Goal: Download file/media

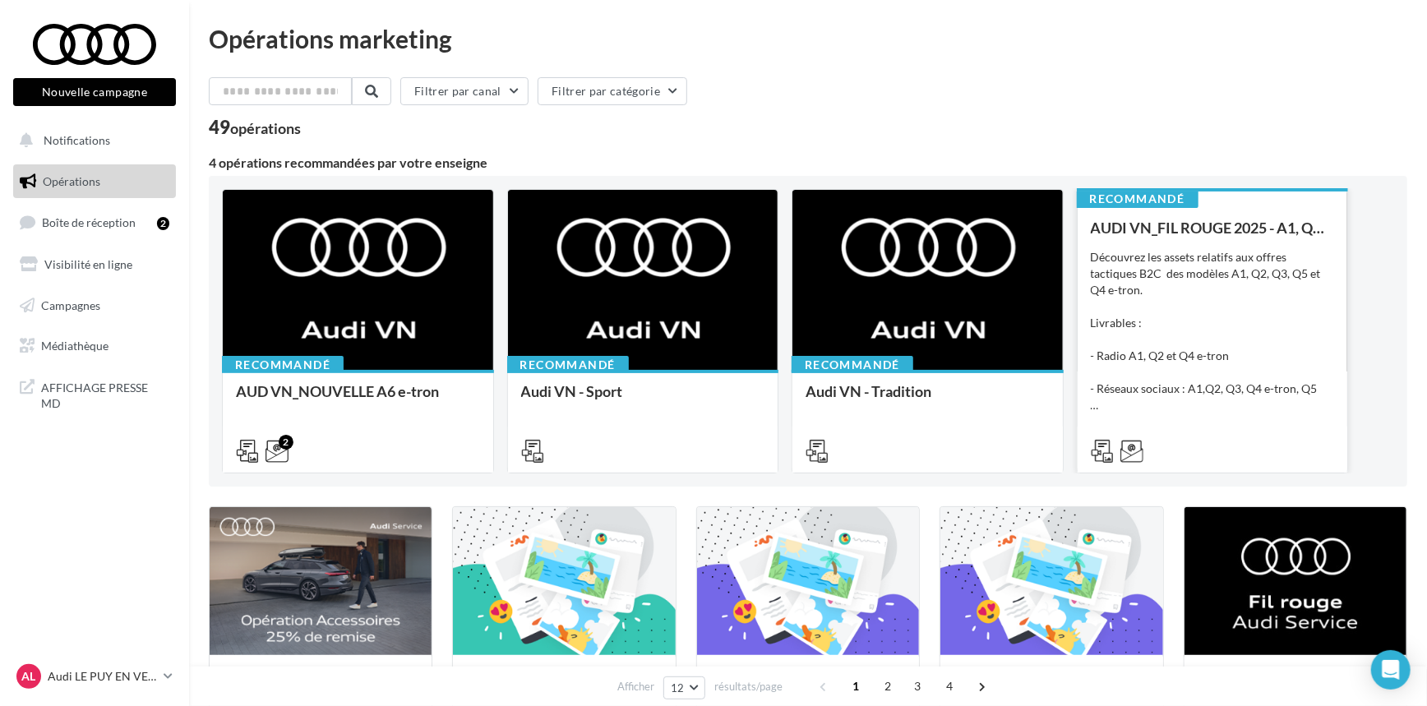
click at [1317, 394] on div "Découvrez les assets relatifs aux offres tactiques B2C des modèles A1, Q2, Q3, …" at bounding box center [1213, 331] width 244 height 164
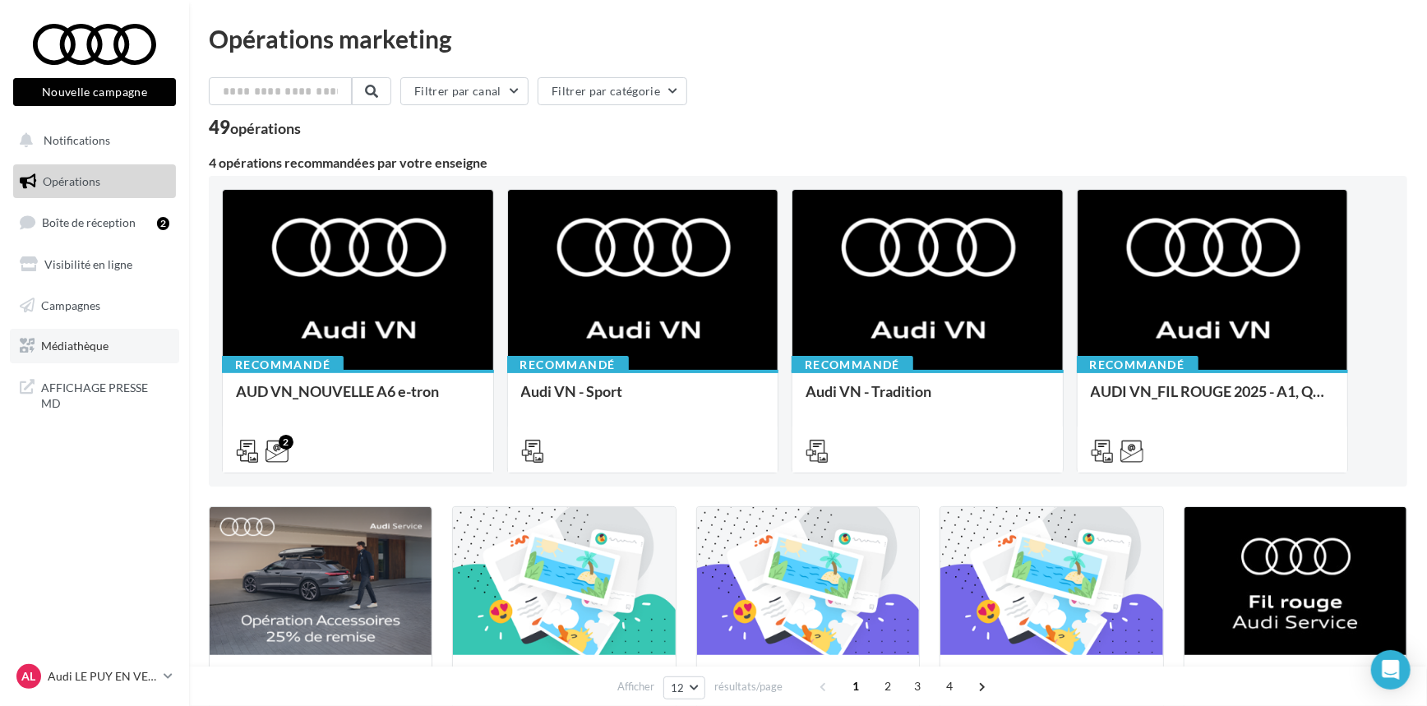
click at [87, 350] on span "Médiathèque" at bounding box center [74, 346] width 67 height 14
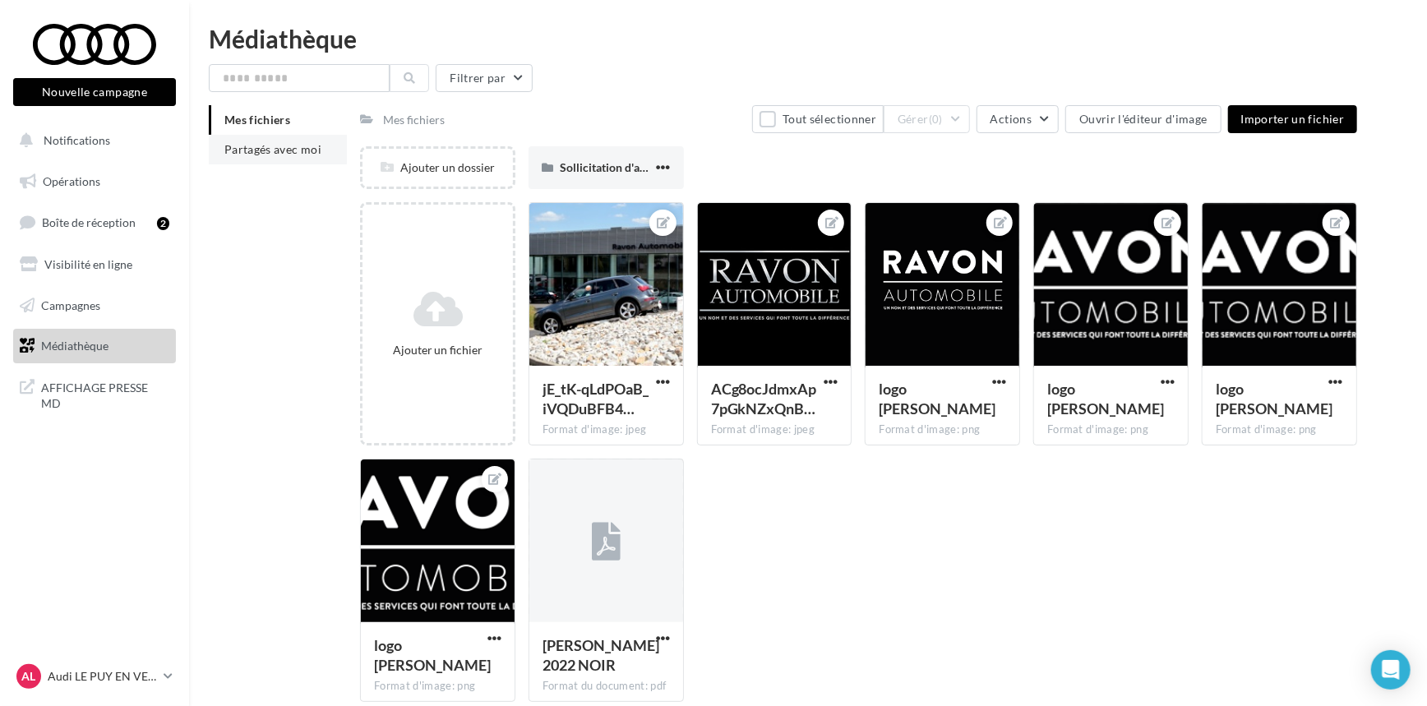
click at [256, 145] on span "Partagés avec moi" at bounding box center [272, 149] width 97 height 14
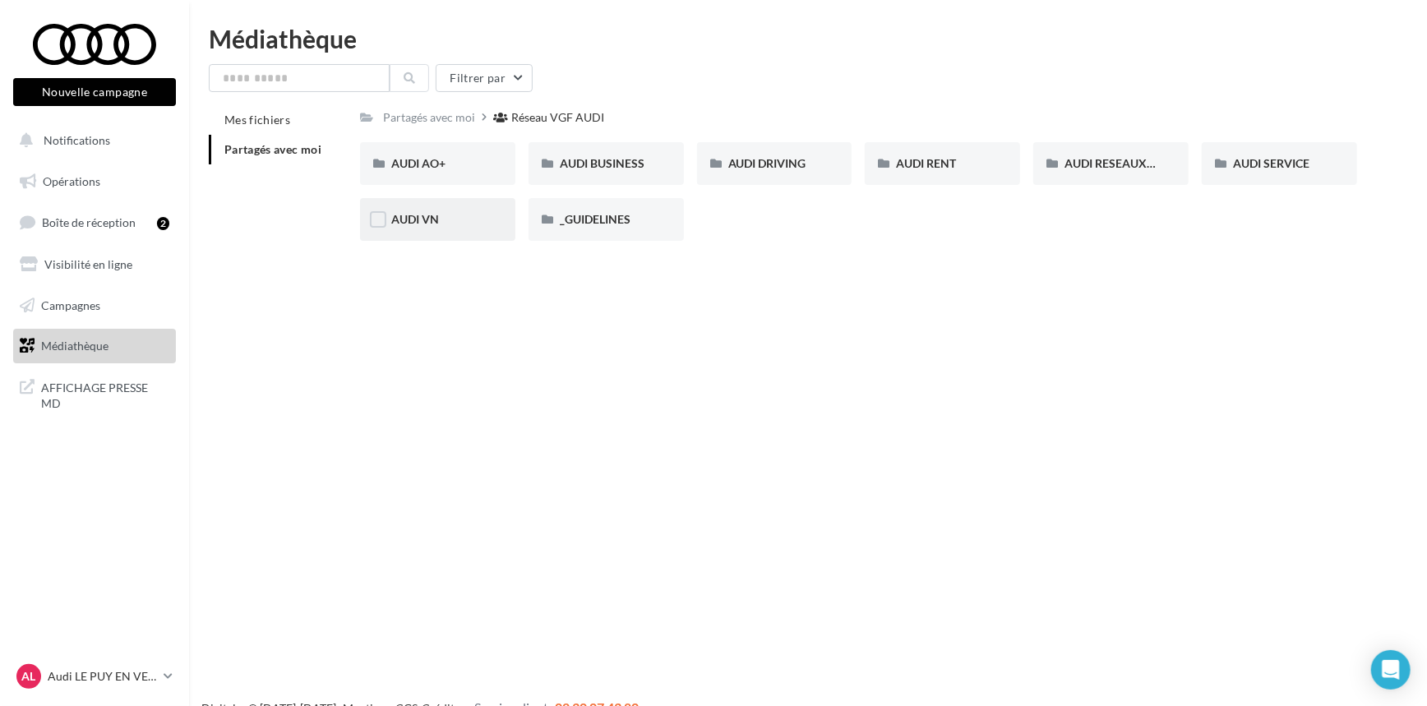
click at [434, 231] on div "AUDI VN" at bounding box center [437, 219] width 155 height 43
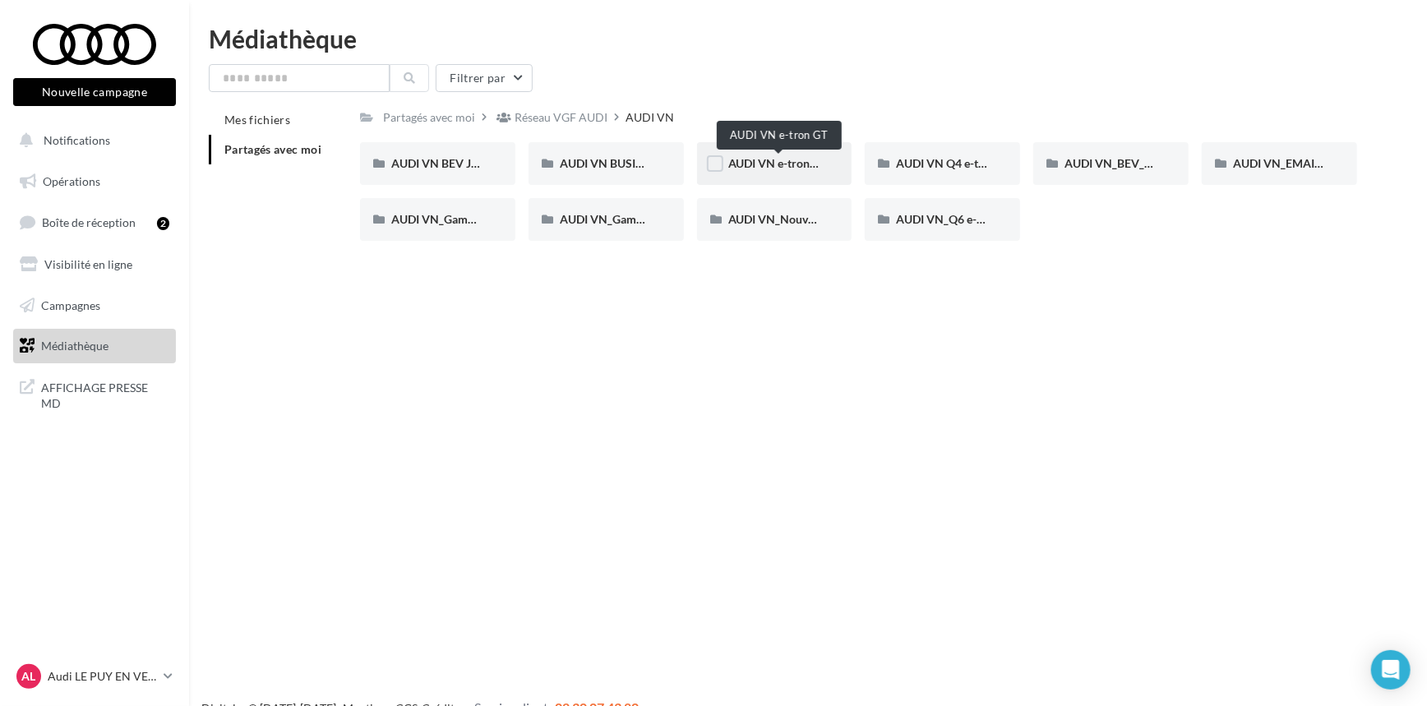
click at [763, 168] on span "AUDI VN e-tron GT" at bounding box center [777, 163] width 99 height 14
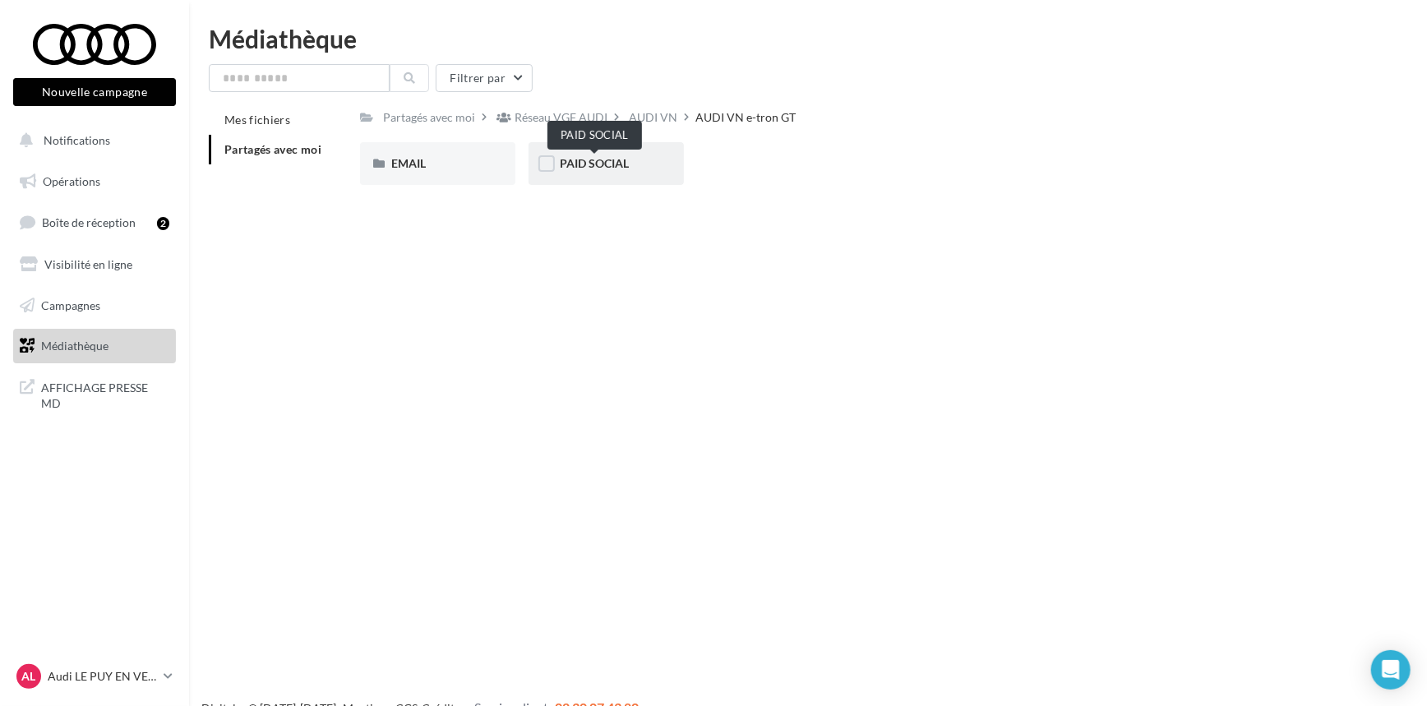
click at [618, 157] on span "PAID SOCIAL" at bounding box center [594, 163] width 69 height 14
click at [468, 164] on div "STATIQUES" at bounding box center [437, 163] width 93 height 16
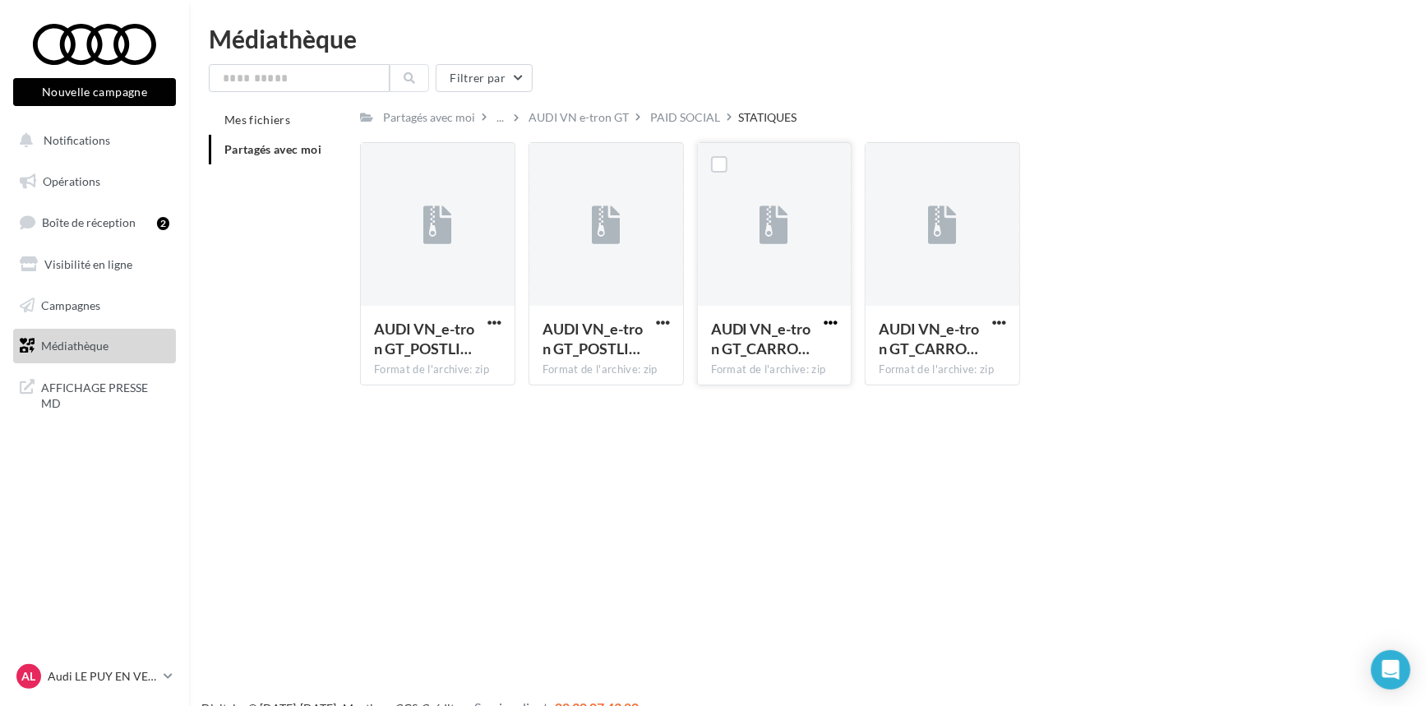
click at [829, 323] on span "button" at bounding box center [830, 323] width 14 height 14
click at [807, 364] on button "Télécharger" at bounding box center [758, 355] width 164 height 43
drag, startPoint x: 1060, startPoint y: 2, endPoint x: 1037, endPoint y: 74, distance: 75.1
click at [1037, 74] on div "Filtrer par" at bounding box center [808, 78] width 1198 height 28
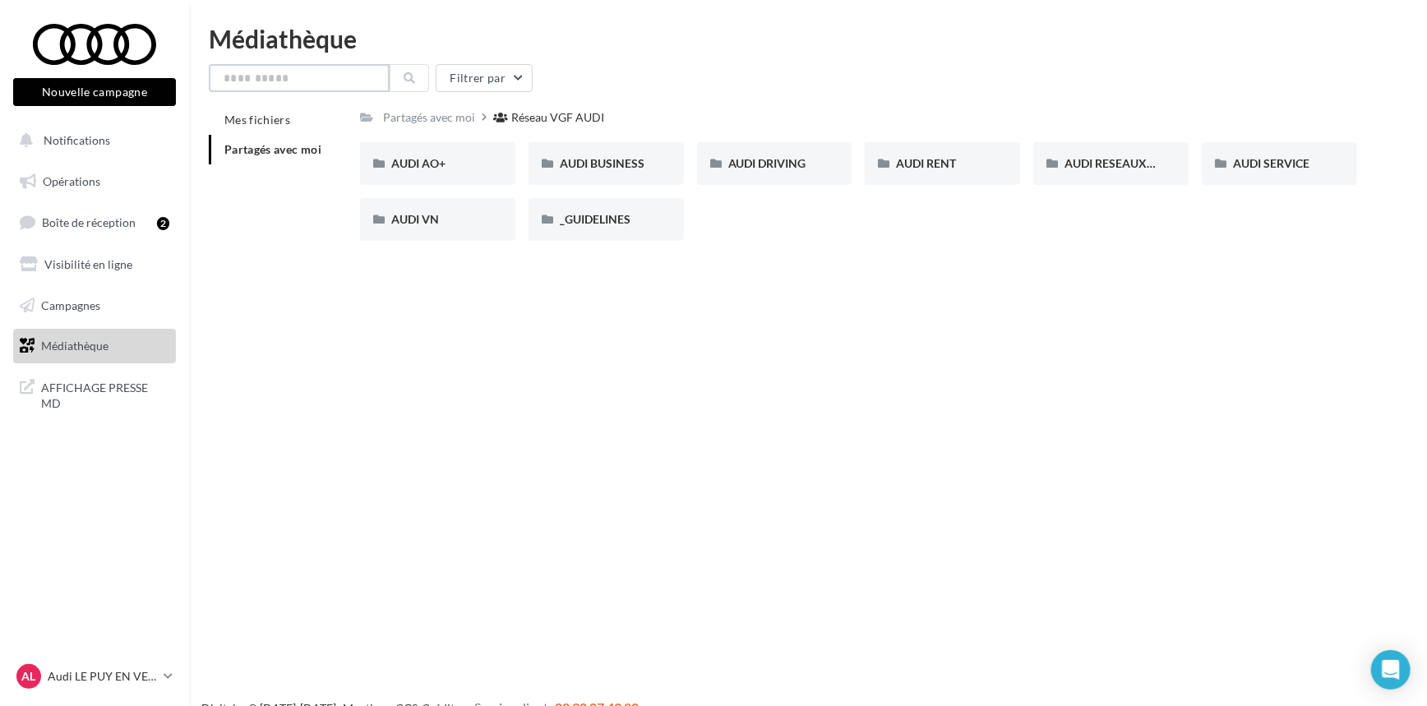
click at [286, 84] on input "text" at bounding box center [299, 78] width 181 height 28
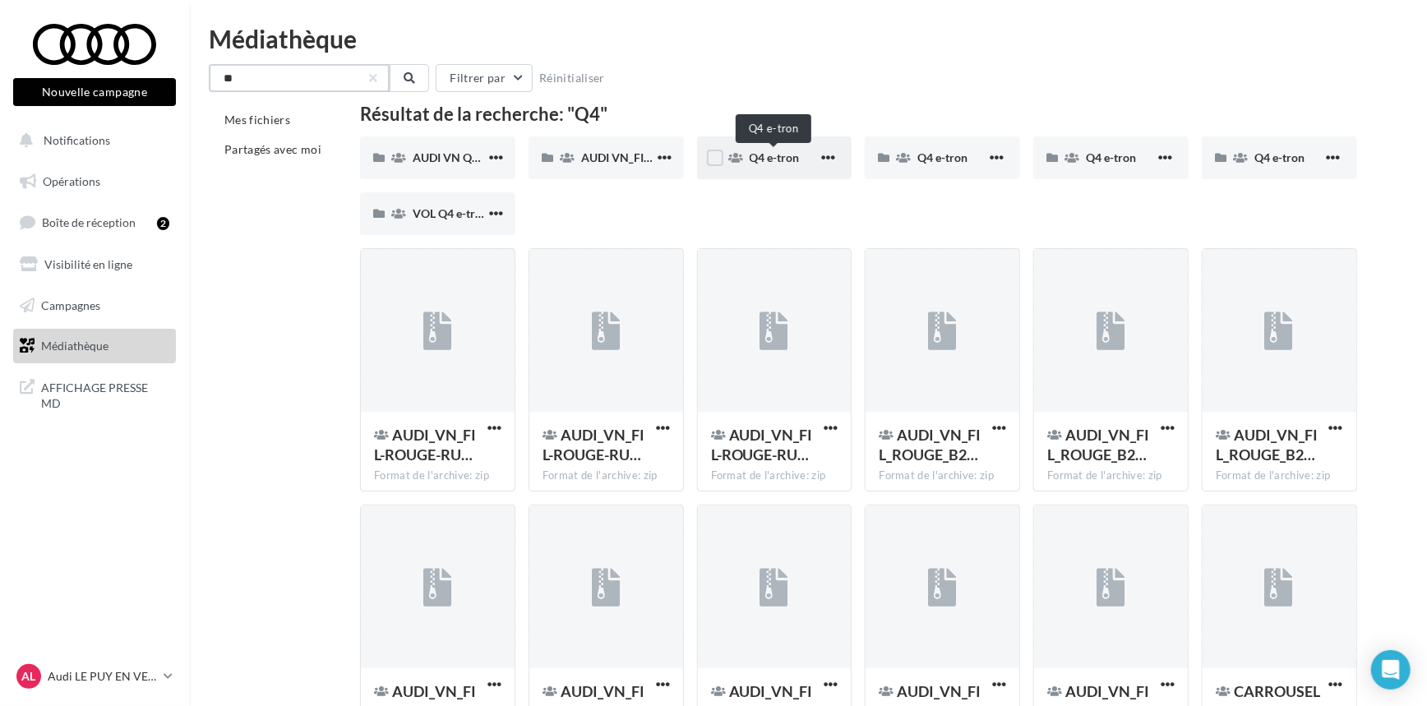
type input "**"
drag, startPoint x: 749, startPoint y: 154, endPoint x: 698, endPoint y: 202, distance: 70.3
click at [698, 202] on div "AUDI VN Q4 e-tron sans offre AUDI VN Q4 e-tron sans offre AUDI VN_FIL ROUGE_B2B…" at bounding box center [864, 192] width 1009 height 112
drag, startPoint x: 837, startPoint y: 150, endPoint x: 804, endPoint y: 157, distance: 34.5
click at [804, 157] on div "Q4 e-tron" at bounding box center [774, 157] width 155 height 43
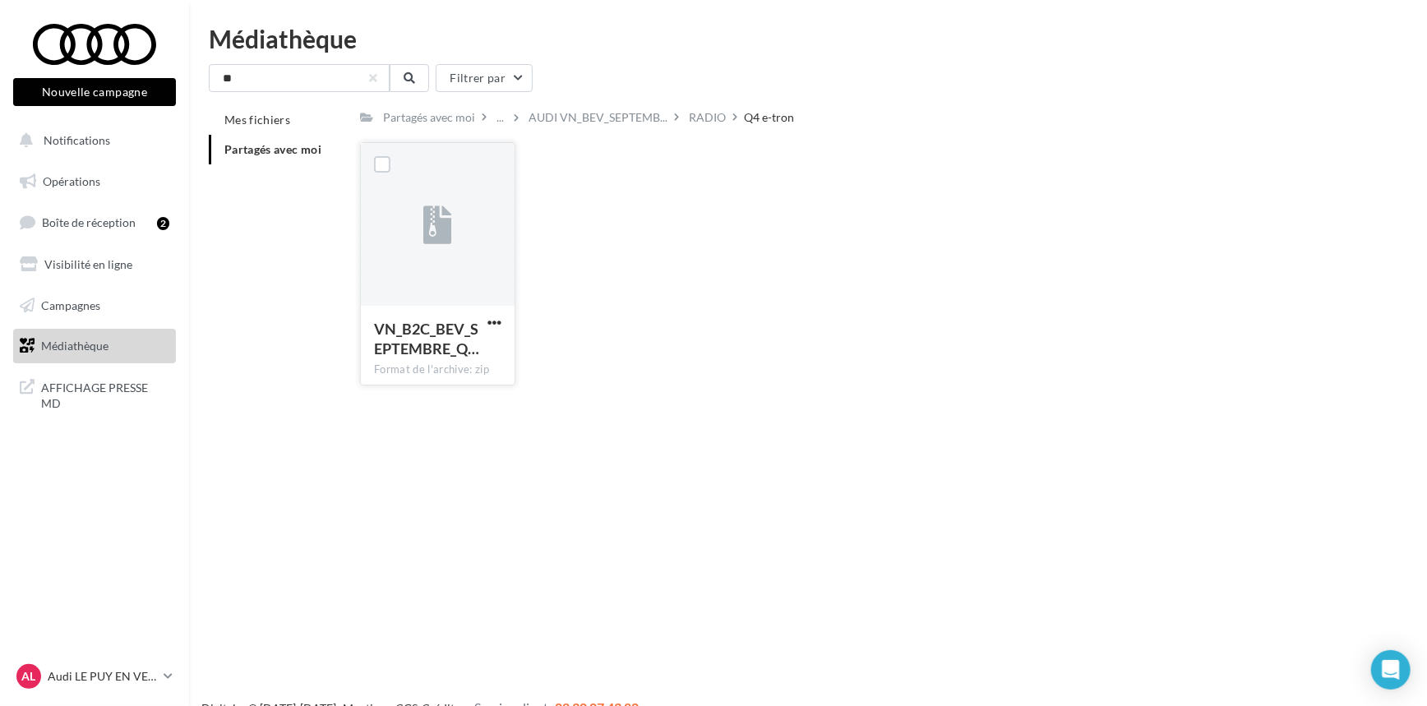
click at [485, 321] on button "button" at bounding box center [494, 324] width 21 height 16
click at [482, 356] on button "Télécharger" at bounding box center [422, 355] width 164 height 43
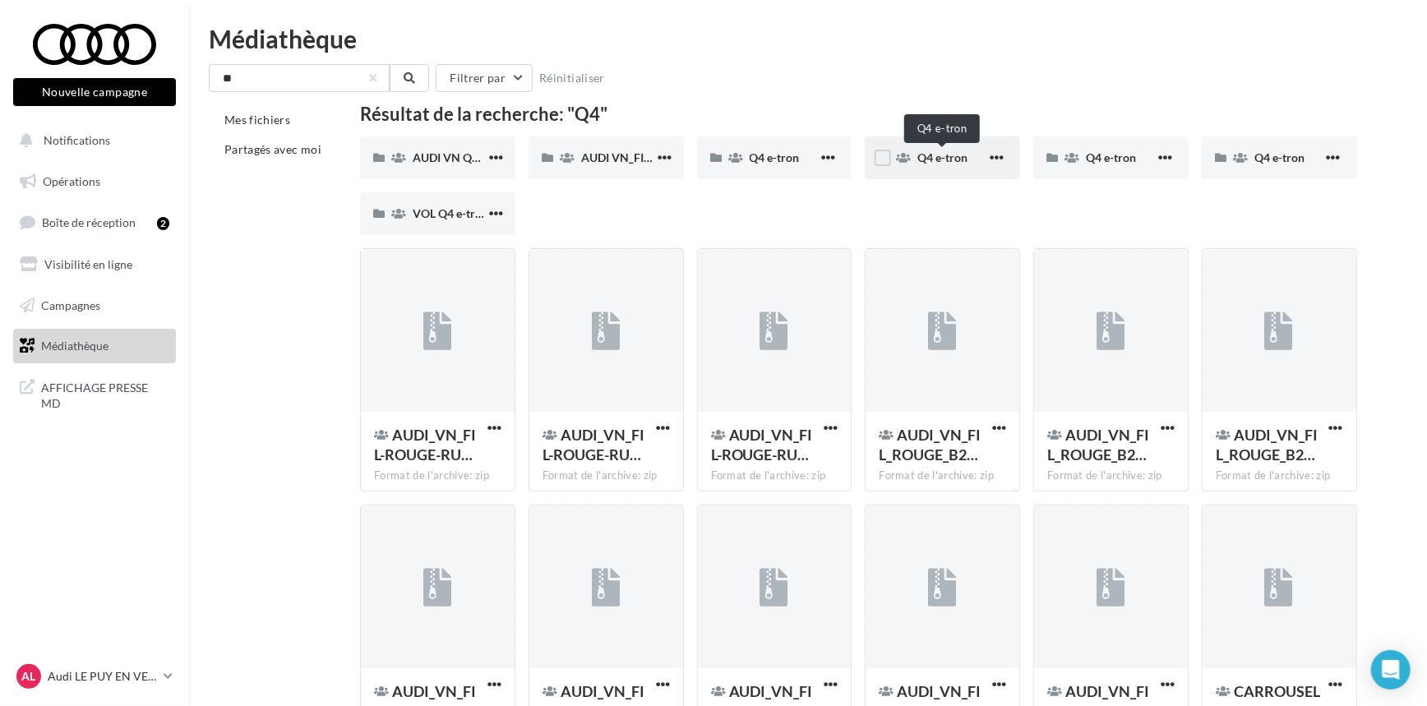
click at [926, 156] on span "Q4 e-tron" at bounding box center [942, 157] width 50 height 14
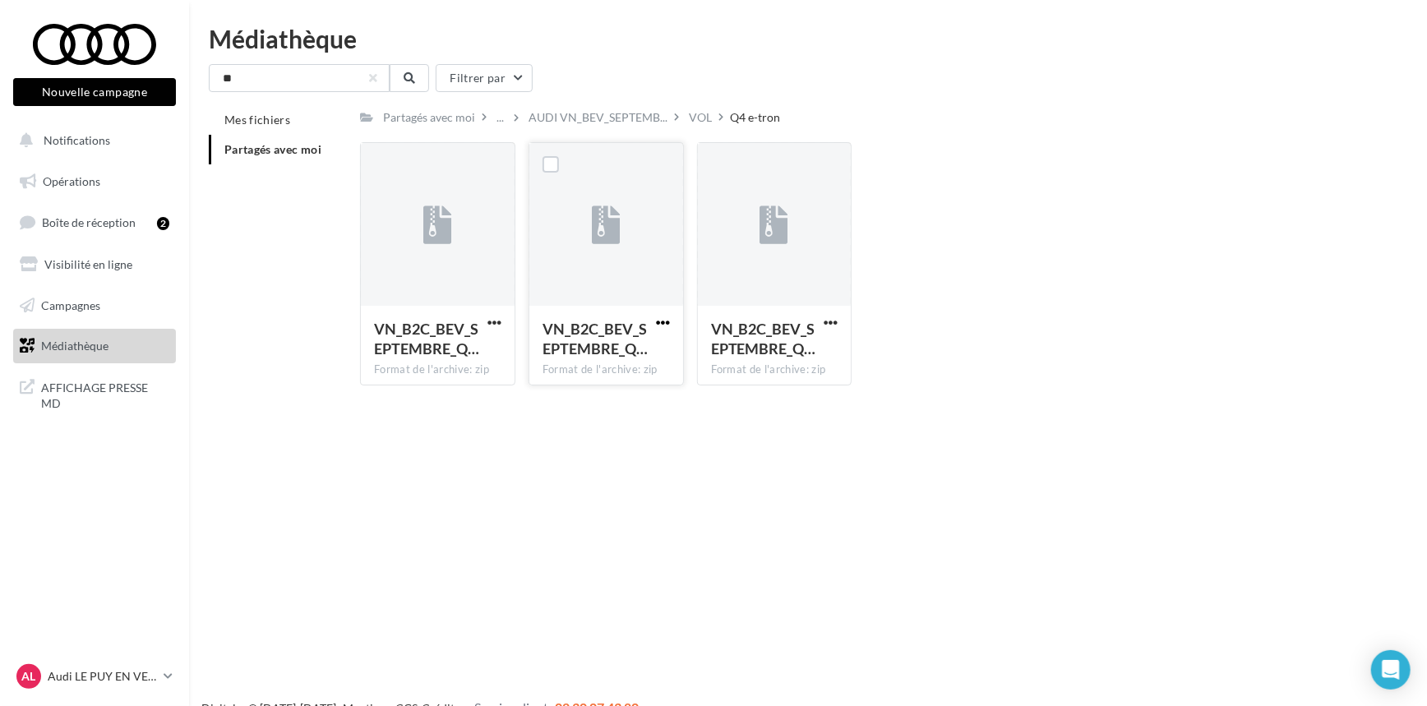
click at [664, 325] on span "button" at bounding box center [663, 323] width 14 height 14
click at [579, 361] on button "Télécharger" at bounding box center [591, 355] width 164 height 43
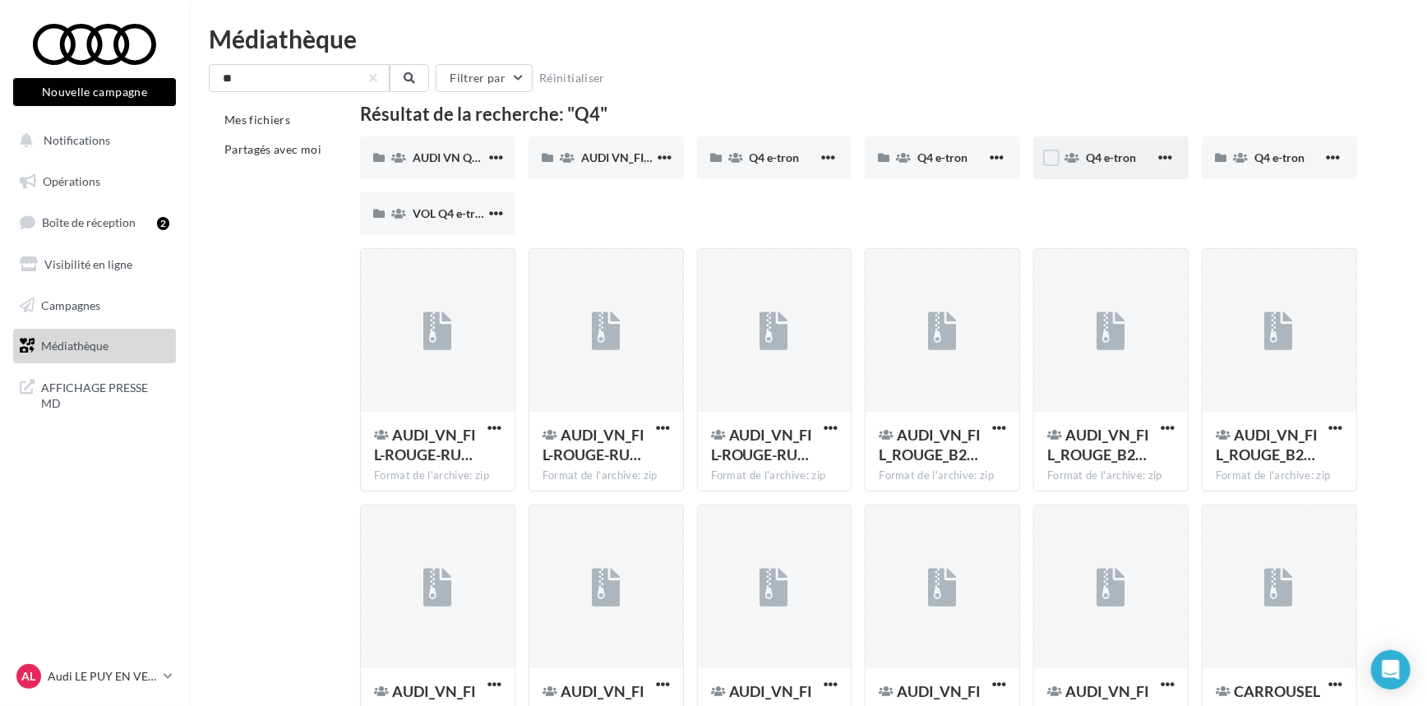
click at [1082, 157] on div "Q4 e-tron" at bounding box center [1110, 157] width 155 height 43
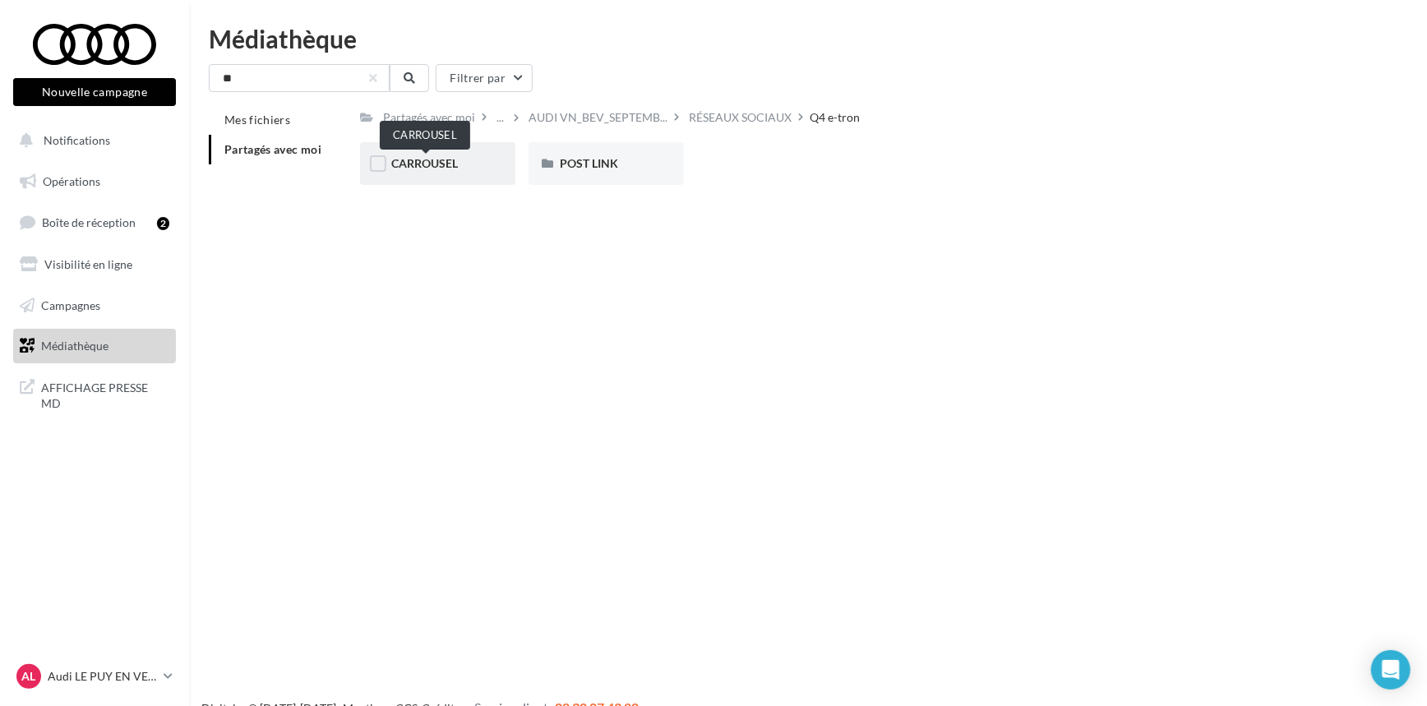
click at [449, 166] on span "CARROUSEL" at bounding box center [424, 163] width 67 height 14
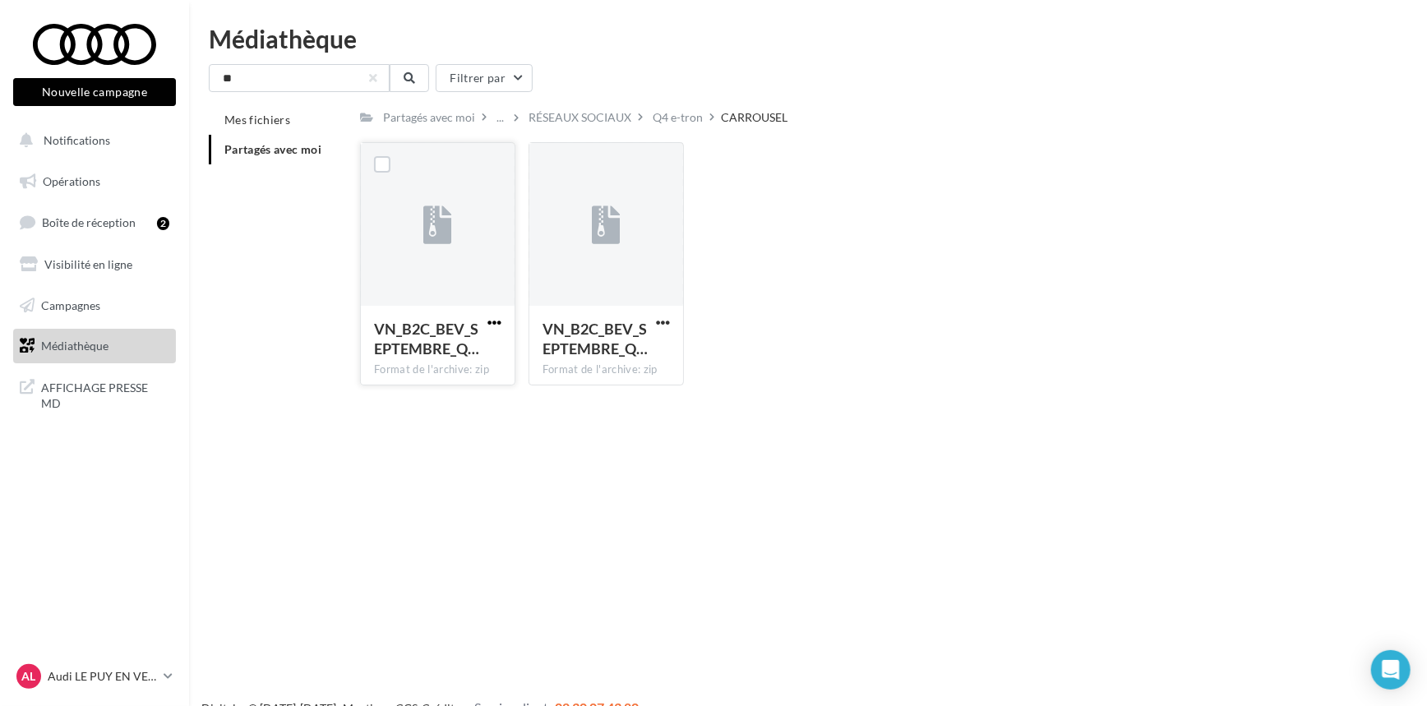
click at [497, 323] on span "button" at bounding box center [494, 323] width 14 height 14
click at [436, 360] on button "Télécharger" at bounding box center [422, 355] width 164 height 43
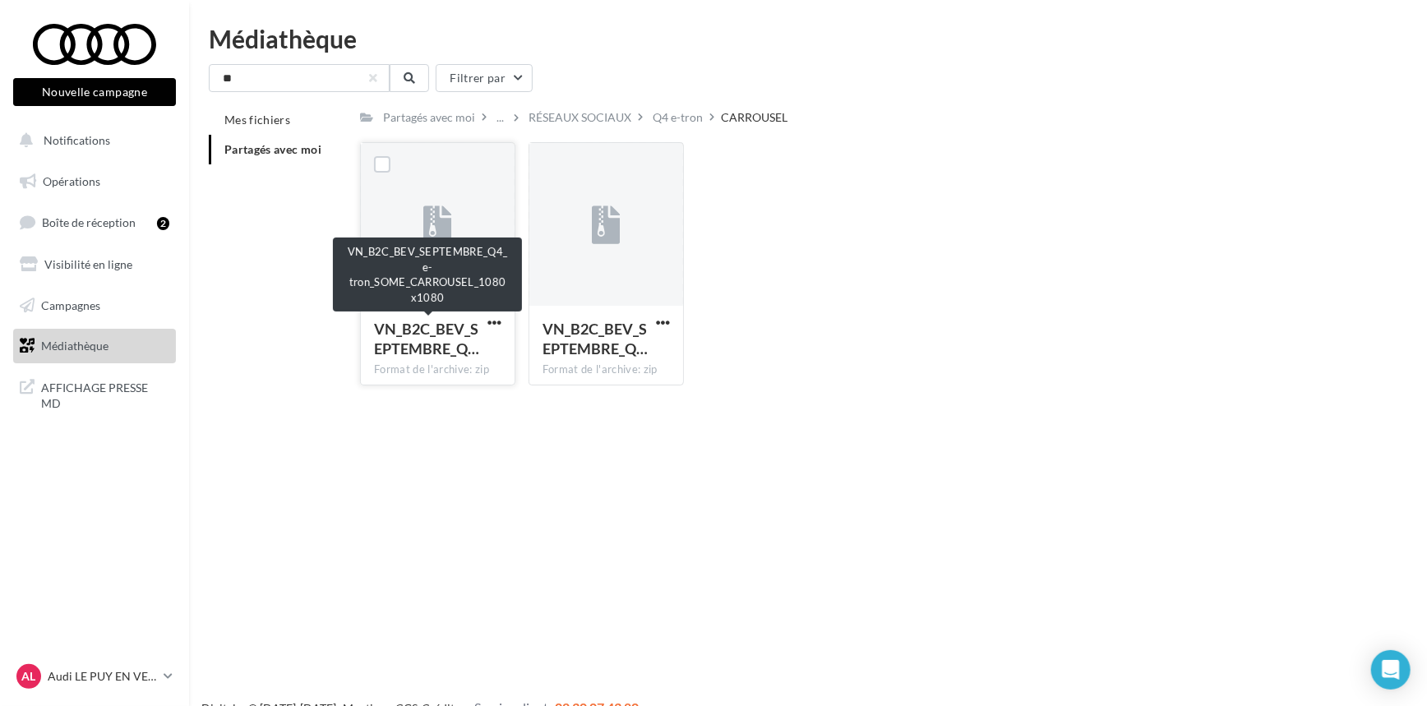
click at [457, 337] on span "VN_B2C_BEV_SEPTEMBRE_Q…" at bounding box center [426, 339] width 105 height 38
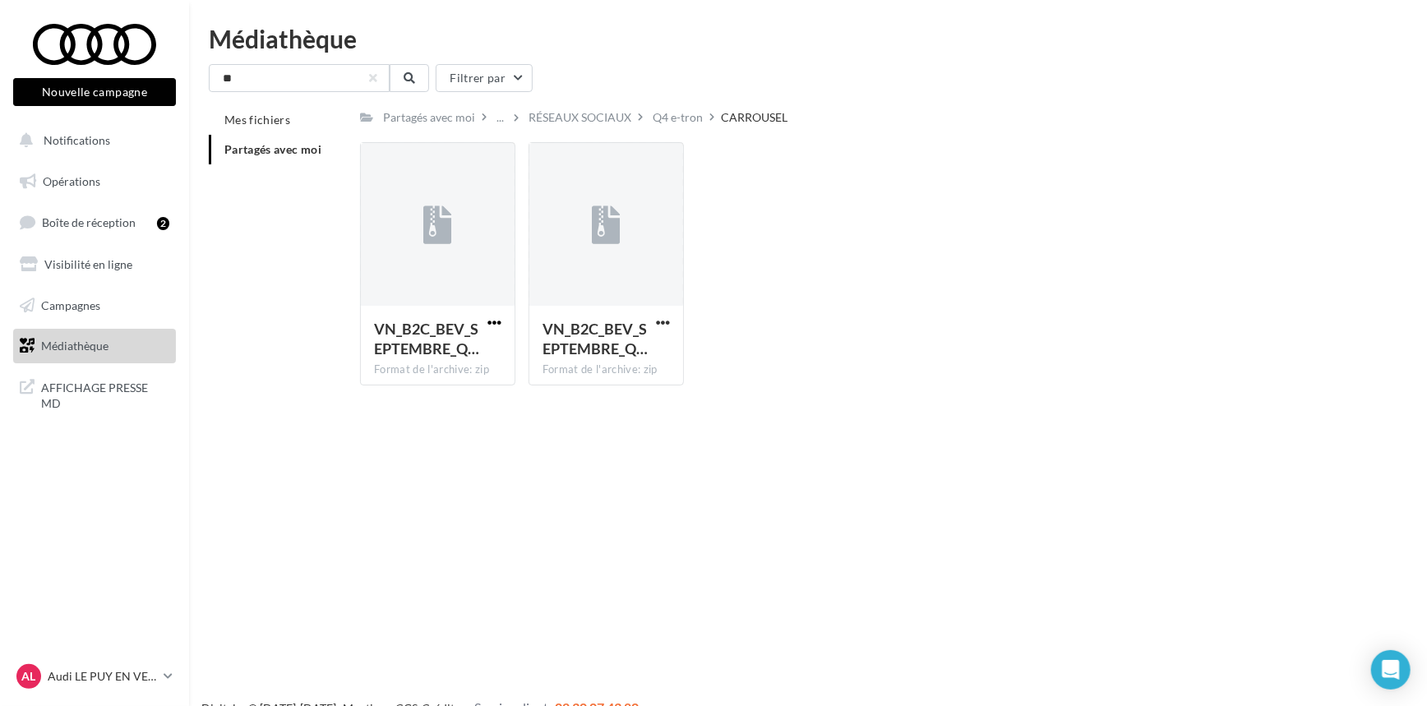
click at [495, 324] on span "button" at bounding box center [494, 323] width 14 height 14
click at [436, 368] on button "Télécharger" at bounding box center [422, 355] width 164 height 43
